Goal: Information Seeking & Learning: Check status

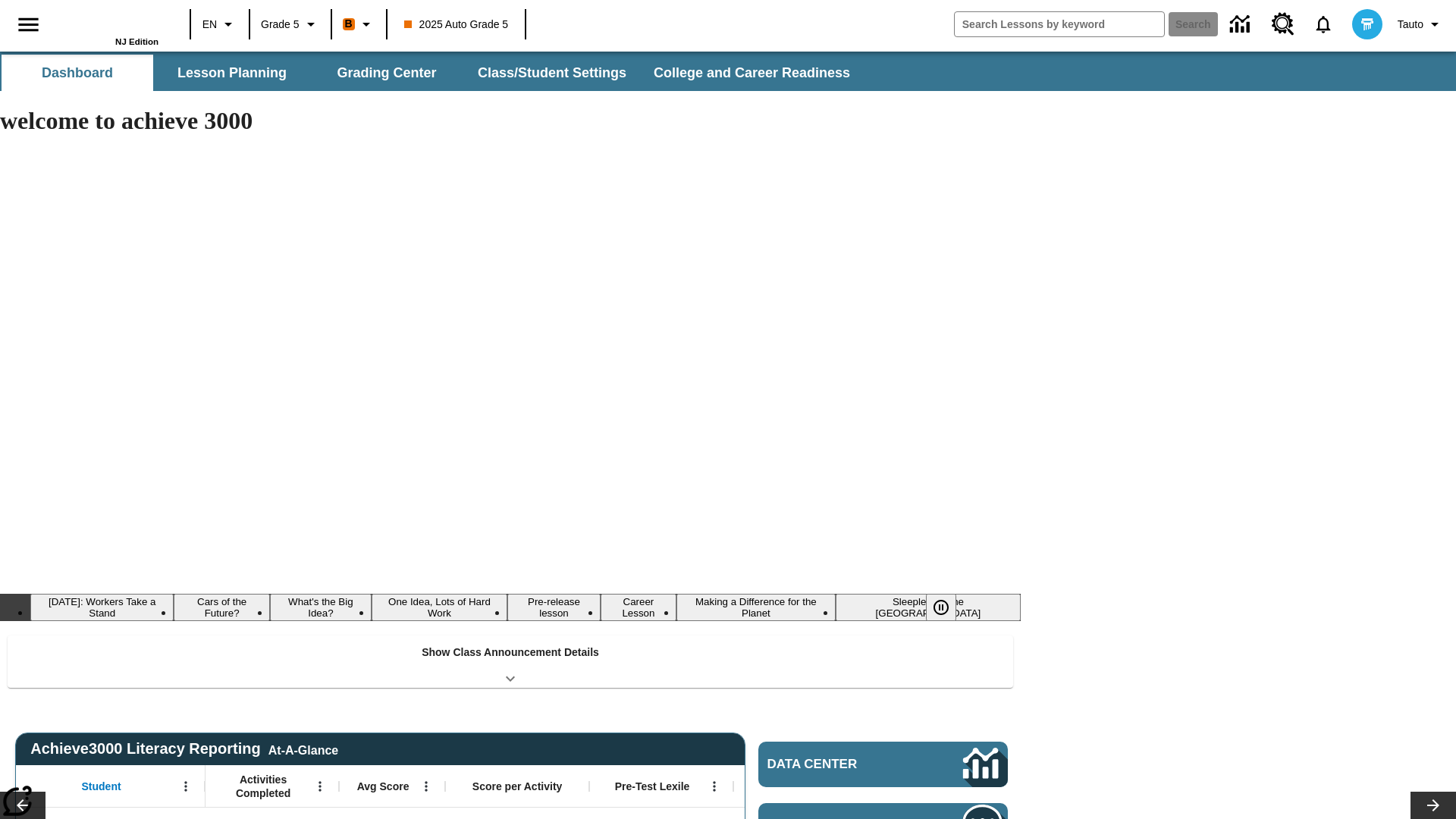
type input "-1"
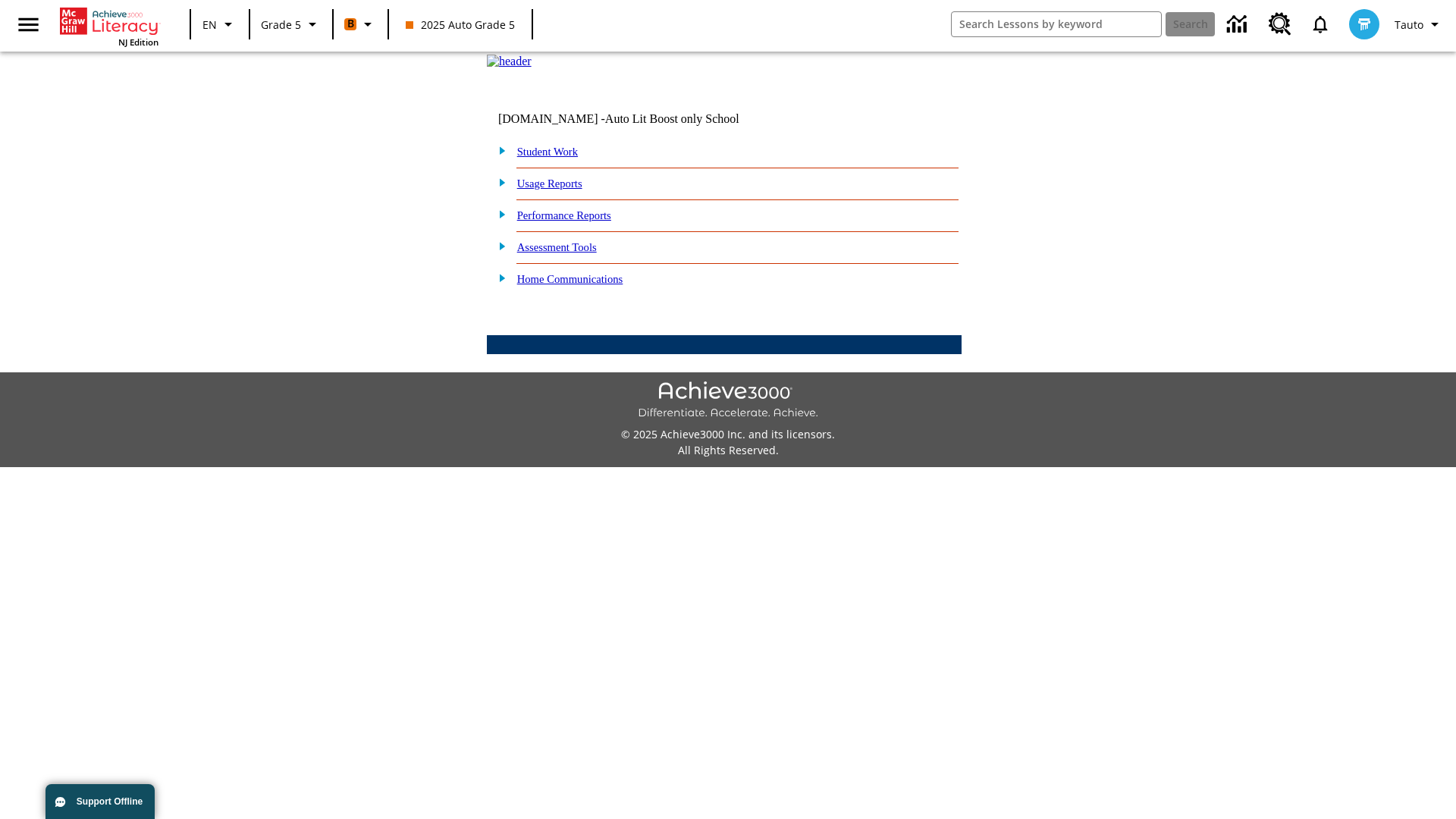
click at [581, 222] on link "Performance Reports" at bounding box center [564, 215] width 94 height 12
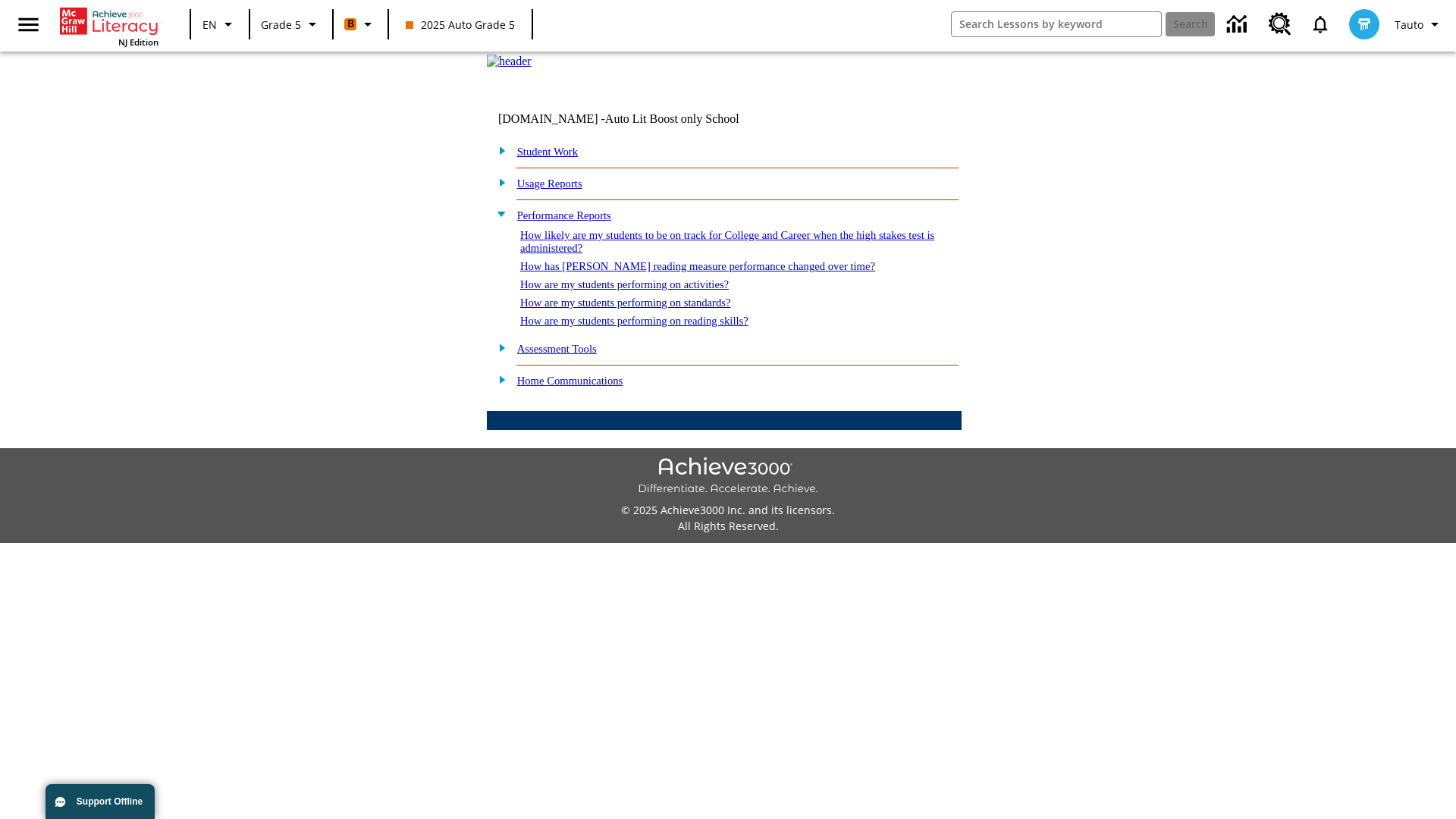
click at [642, 309] on link "How are my students performing on standards?" at bounding box center [625, 302] width 211 height 12
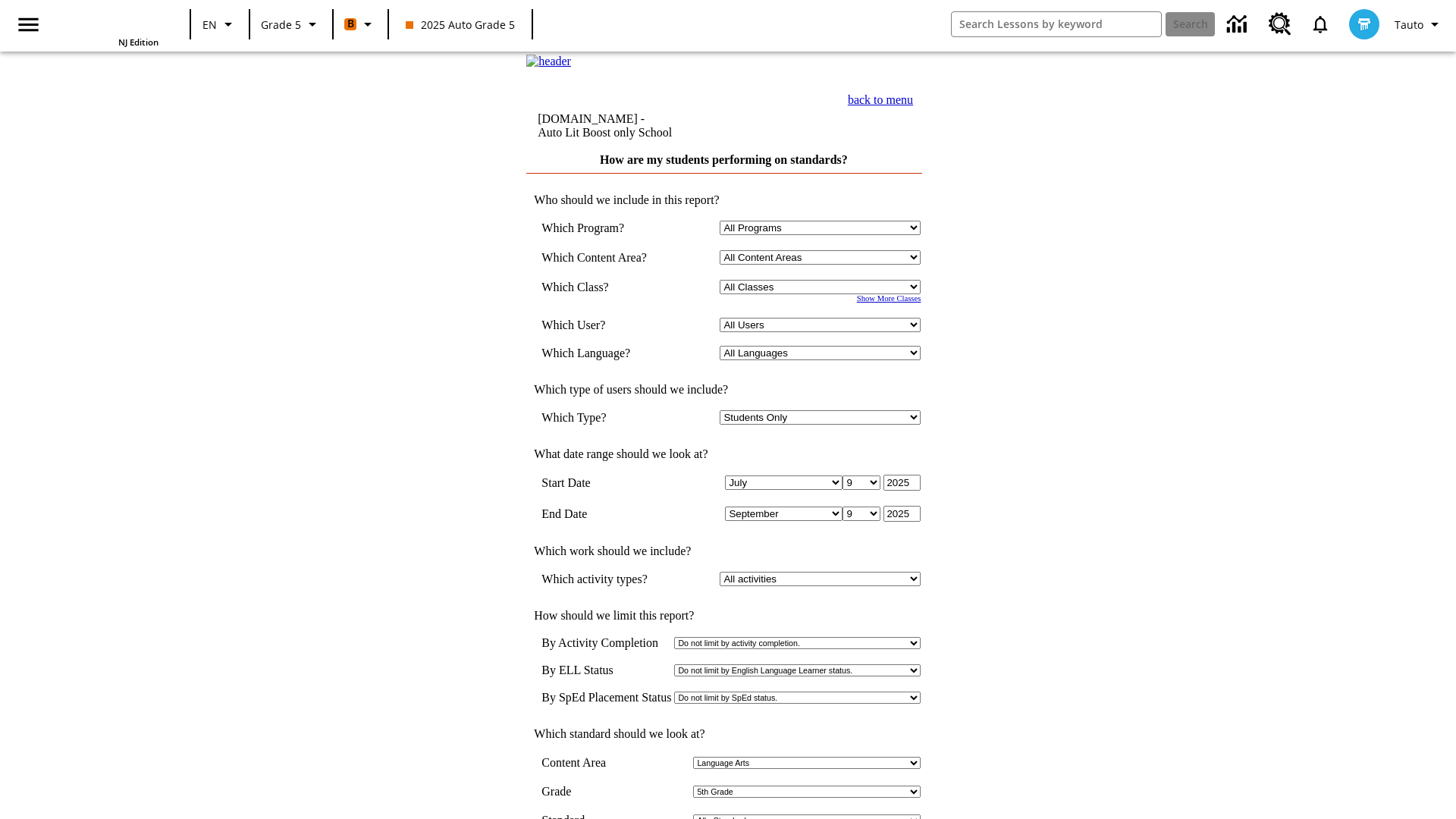
click at [823, 294] on select "Select a Class: All Classes 2025 Auto Grade 5 OL 2025 Auto Grade 6" at bounding box center [820, 288] width 201 height 15
select select "11133131"
click at [823, 332] on select "All Users Cat, Sautoen Cat, Sautoes Cat, Sautoss Donotlogin, Sautoen Twoschools…" at bounding box center [820, 325] width 201 height 15
select select "21437107"
